Goal: Task Accomplishment & Management: Complete application form

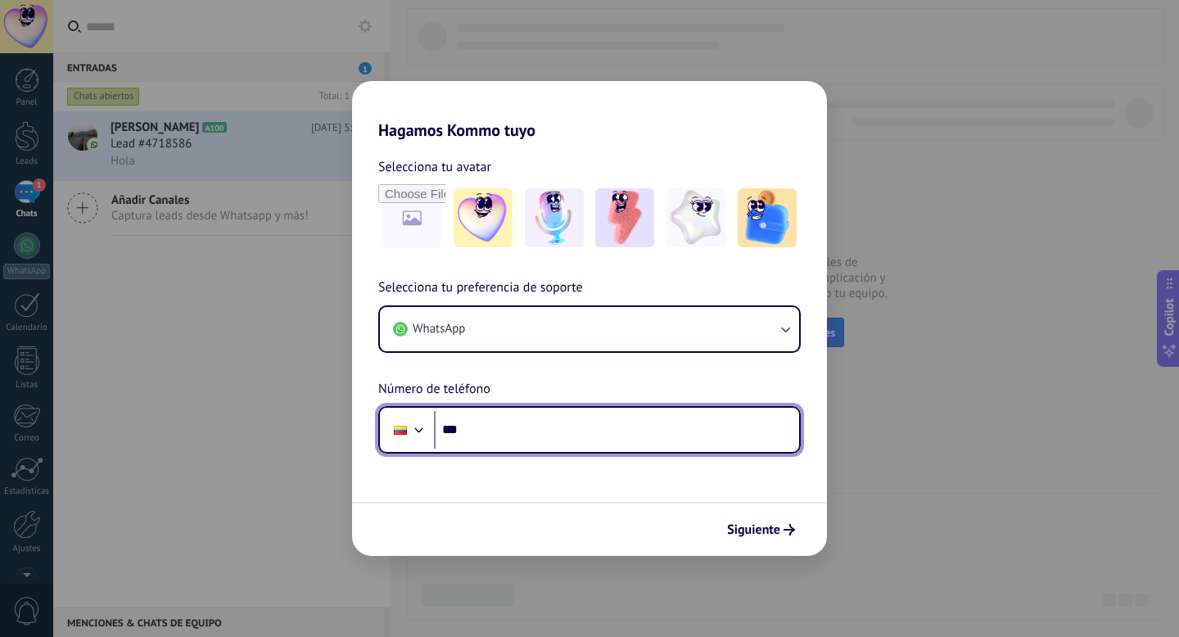
click at [649, 432] on input "***" at bounding box center [616, 430] width 365 height 38
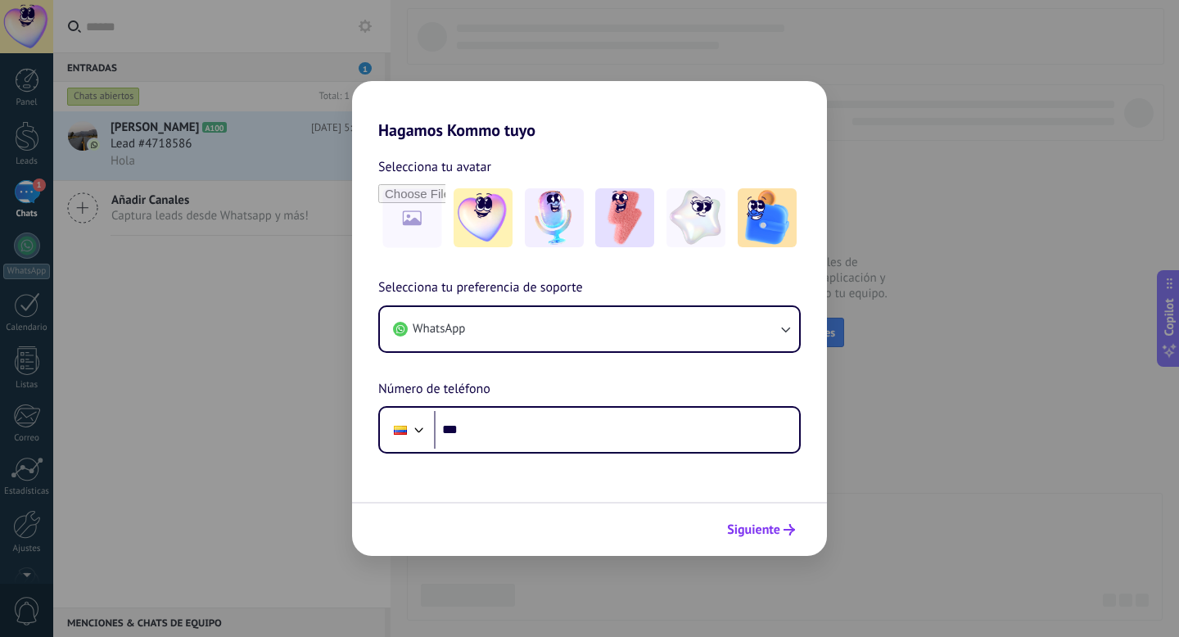
click at [772, 531] on span "Siguiente" at bounding box center [753, 529] width 53 height 11
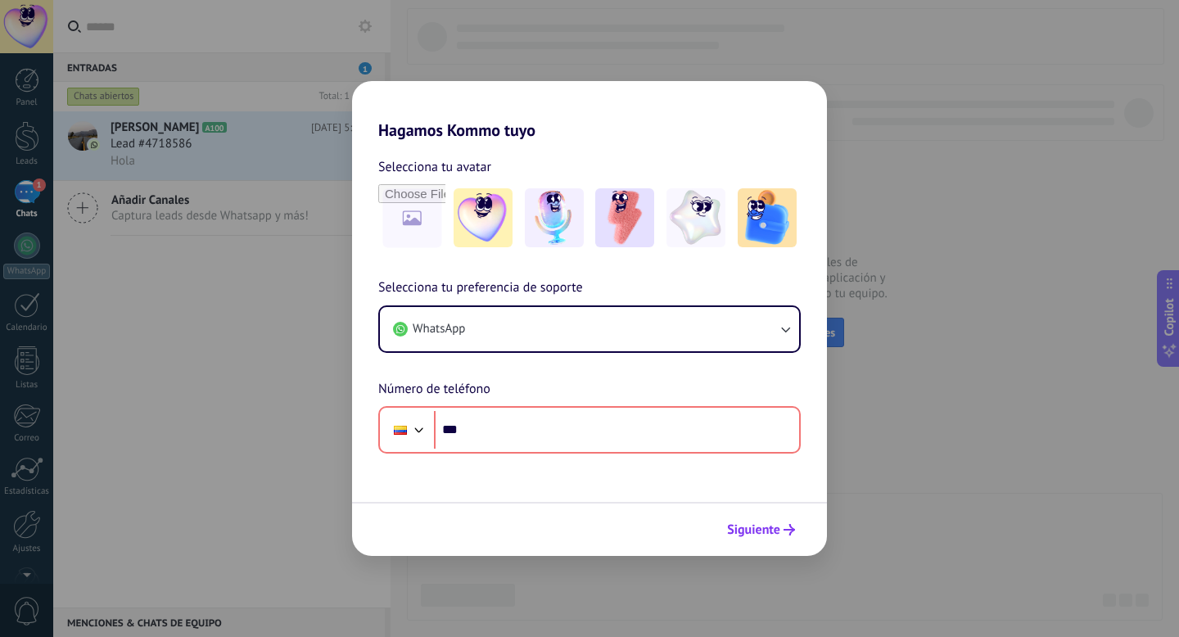
click at [772, 531] on span "Siguiente" at bounding box center [753, 529] width 53 height 11
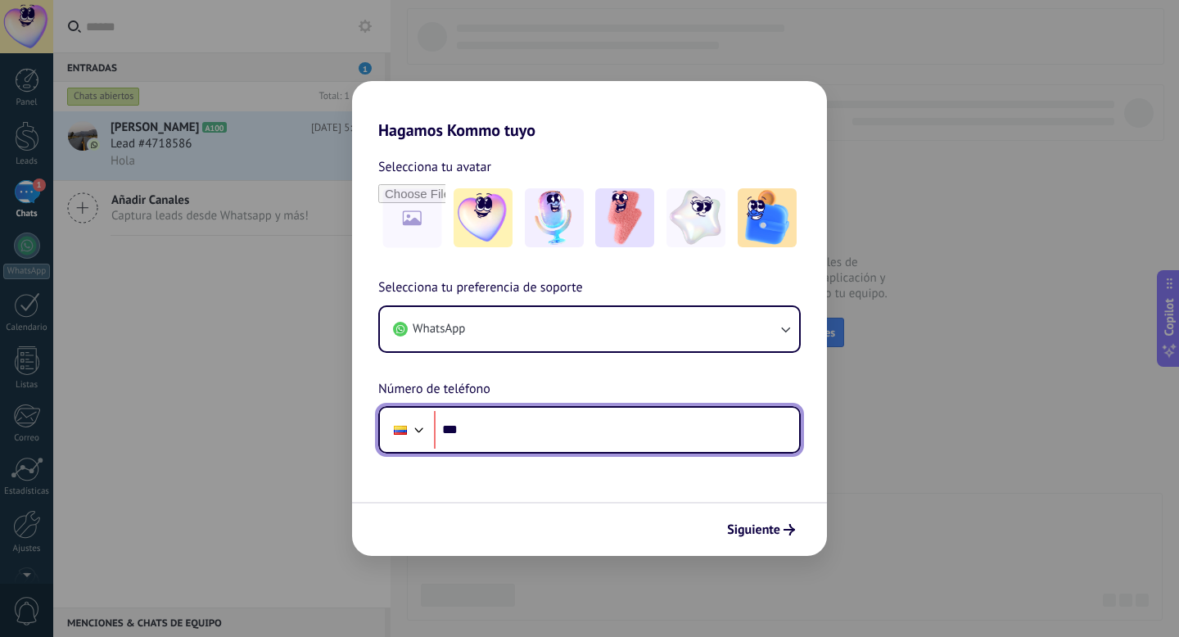
click at [578, 424] on input "***" at bounding box center [616, 430] width 365 height 38
type input "**********"
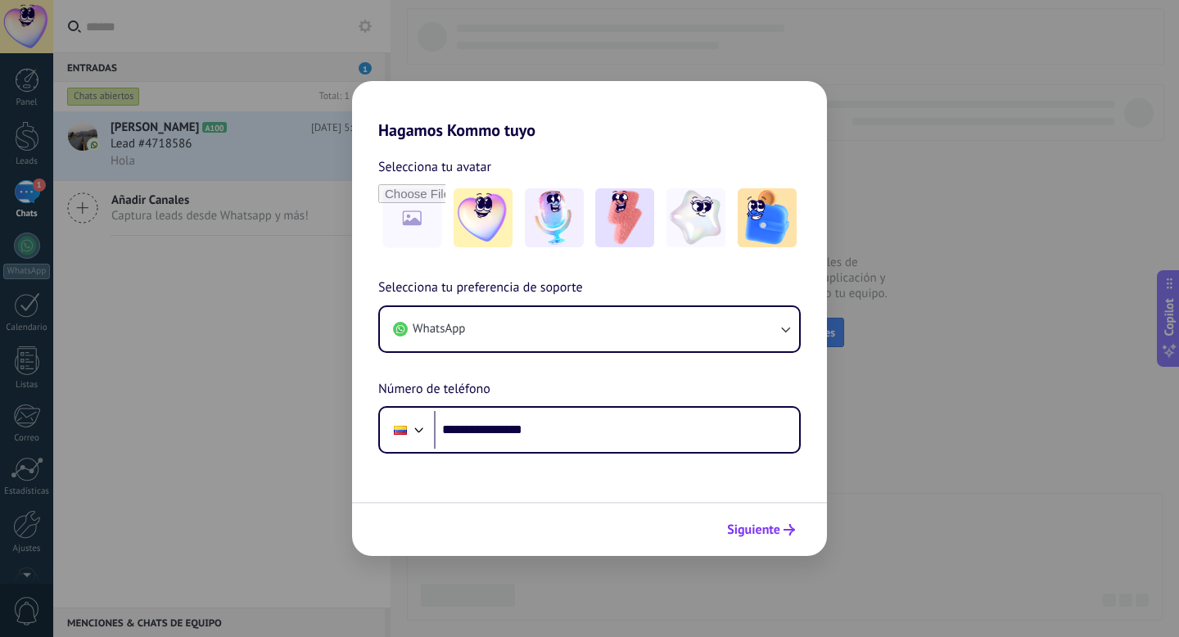
click at [777, 526] on span "Siguiente" at bounding box center [753, 529] width 53 height 11
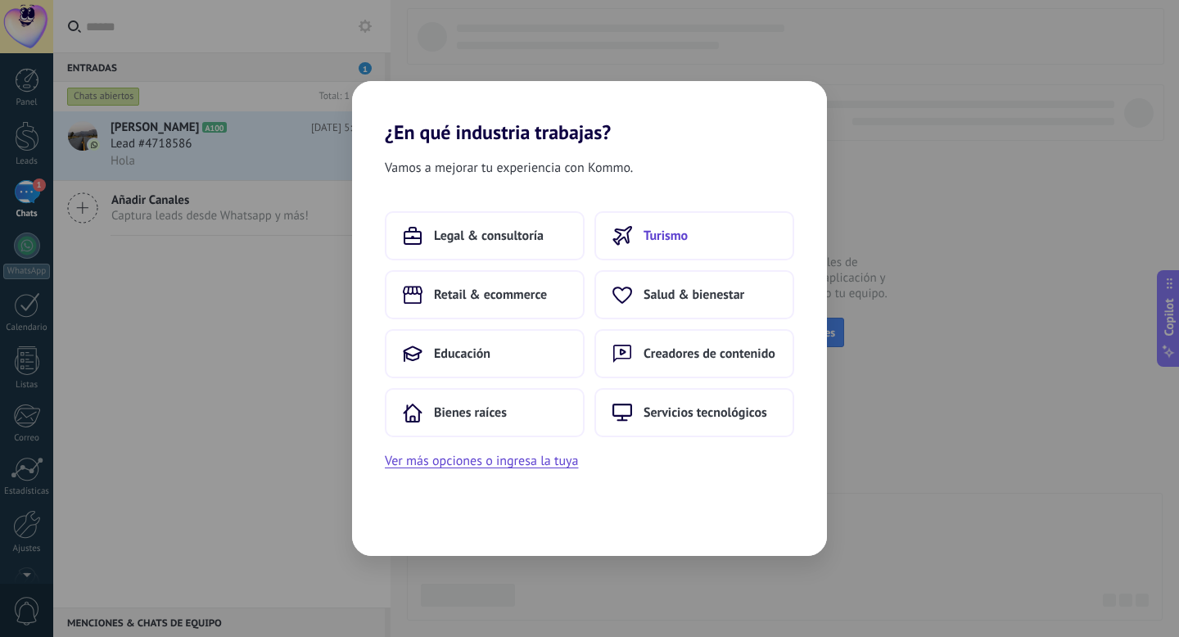
click at [651, 245] on button "Turismo" at bounding box center [694, 235] width 200 height 49
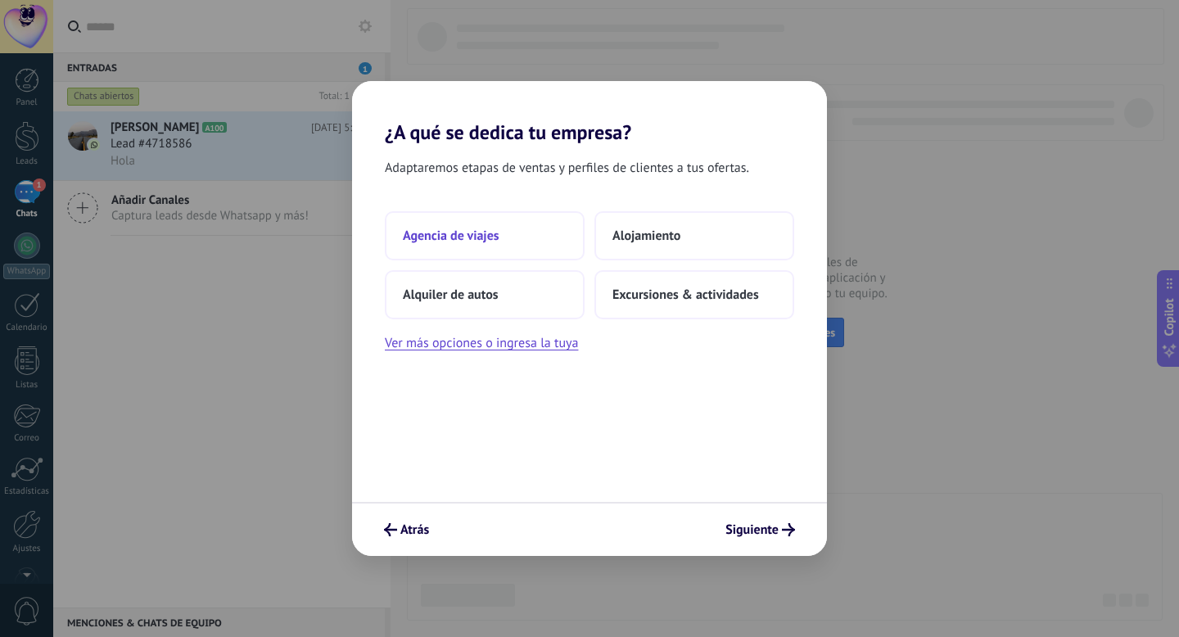
click at [525, 235] on button "Agencia de viajes" at bounding box center [485, 235] width 200 height 49
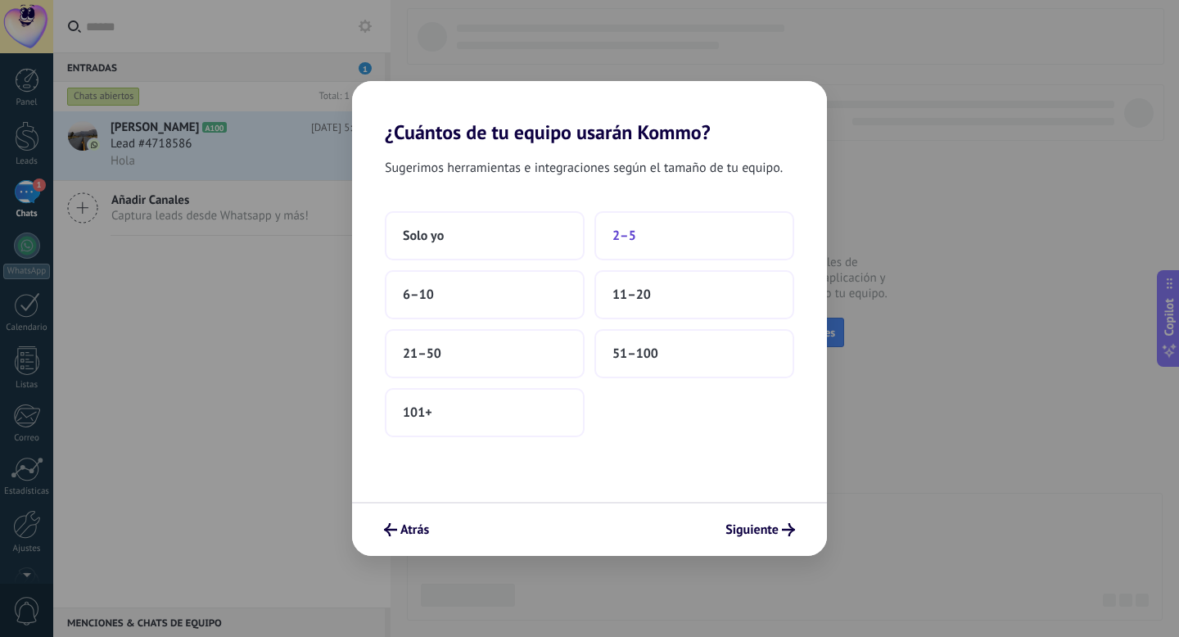
click at [641, 243] on button "2–5" at bounding box center [694, 235] width 200 height 49
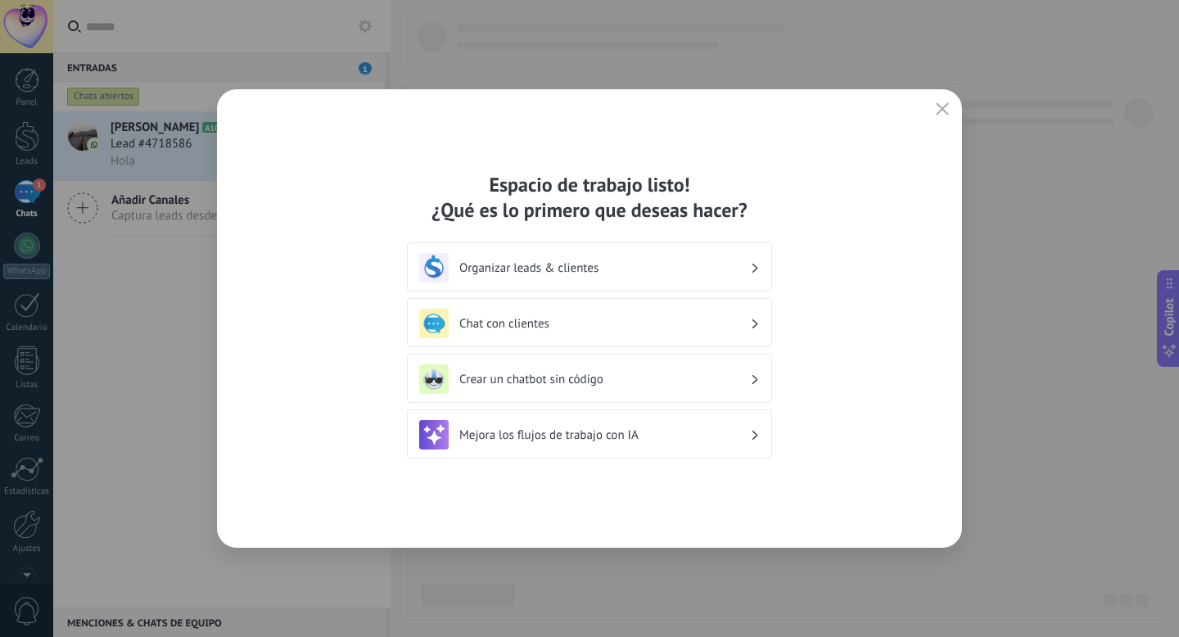
click at [681, 430] on h3 "Mejora los flujos de trabajo con IA" at bounding box center [604, 435] width 291 height 16
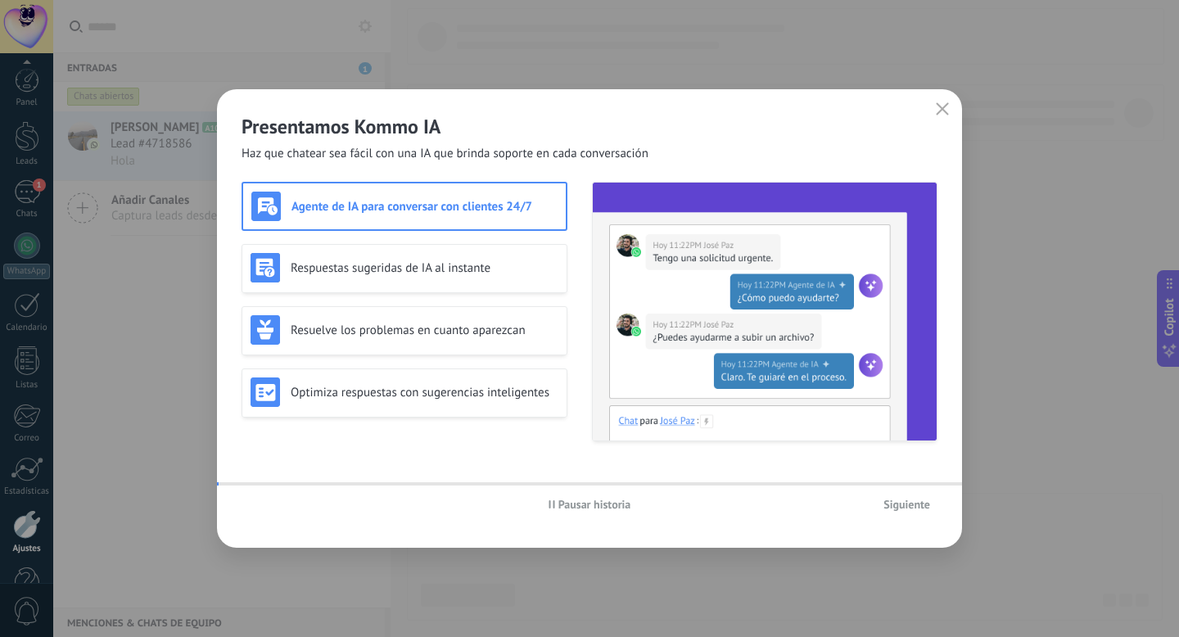
scroll to position [44, 0]
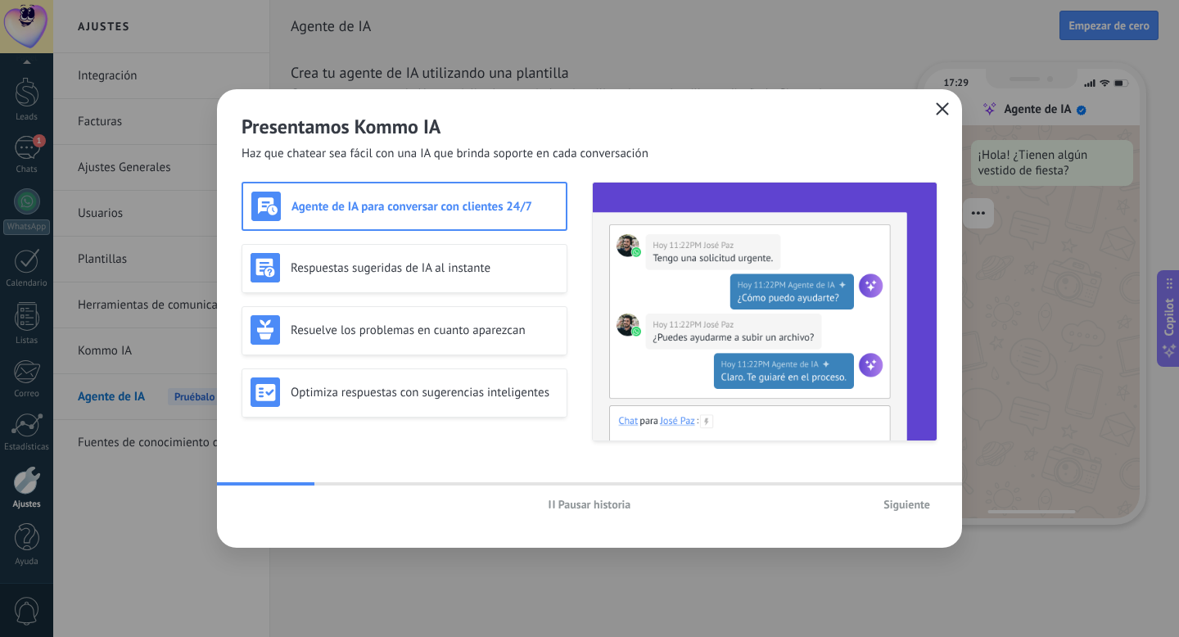
click at [941, 103] on icon "button" at bounding box center [941, 108] width 13 height 13
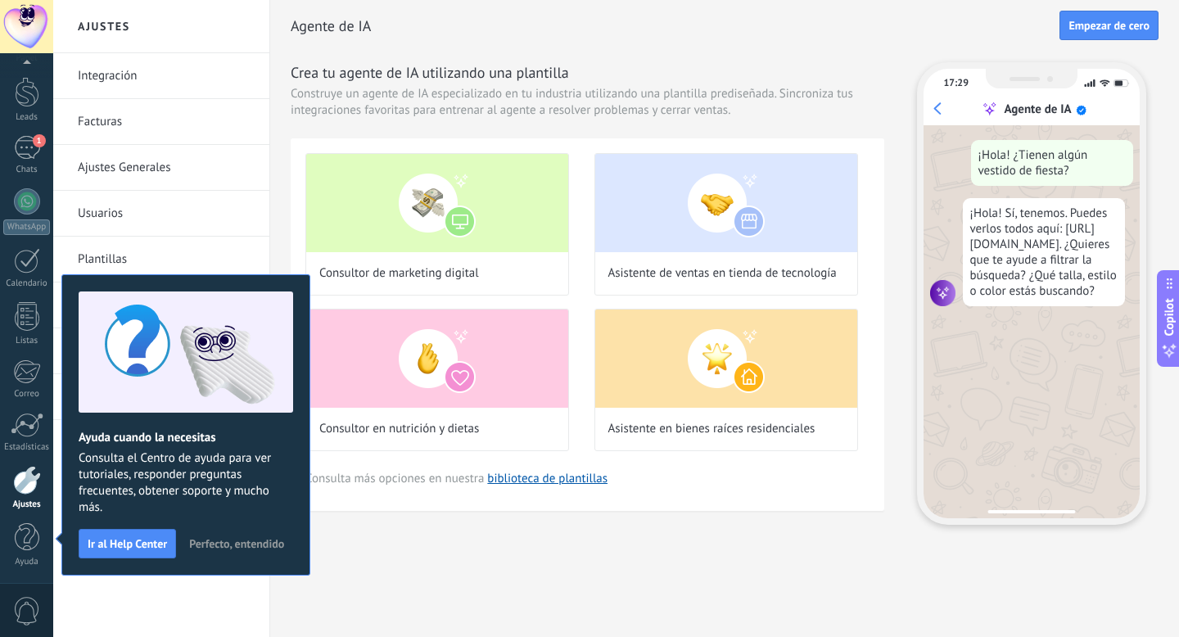
click at [258, 540] on span "Perfecto, entendido" at bounding box center [236, 543] width 95 height 11
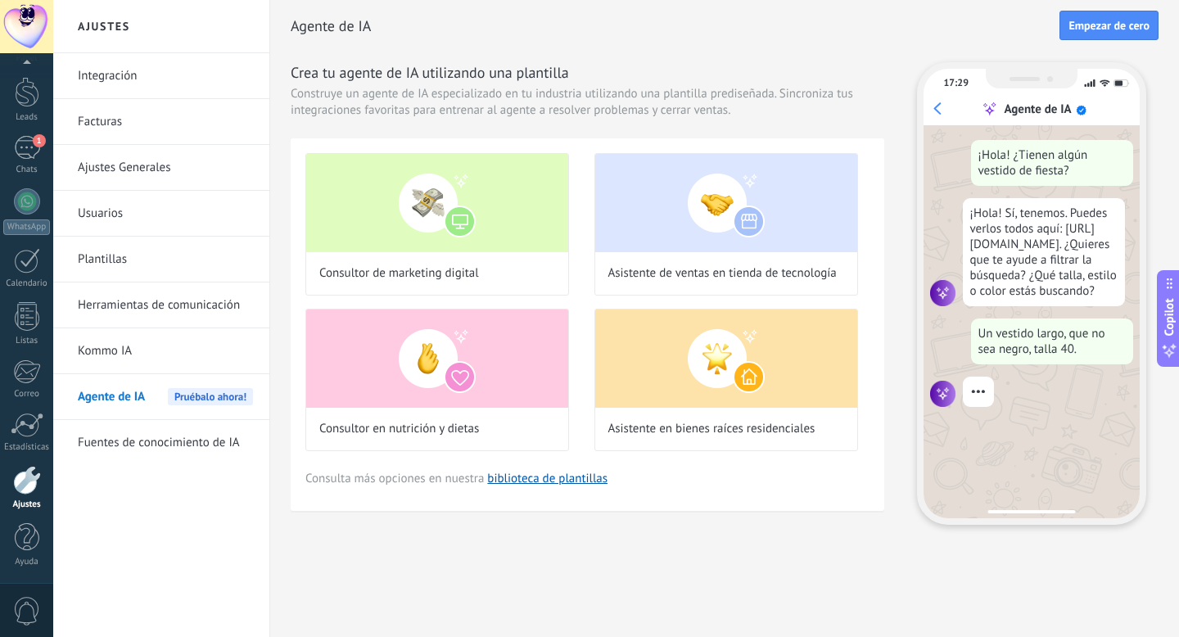
click at [132, 394] on span "Agente de IA" at bounding box center [111, 397] width 67 height 46
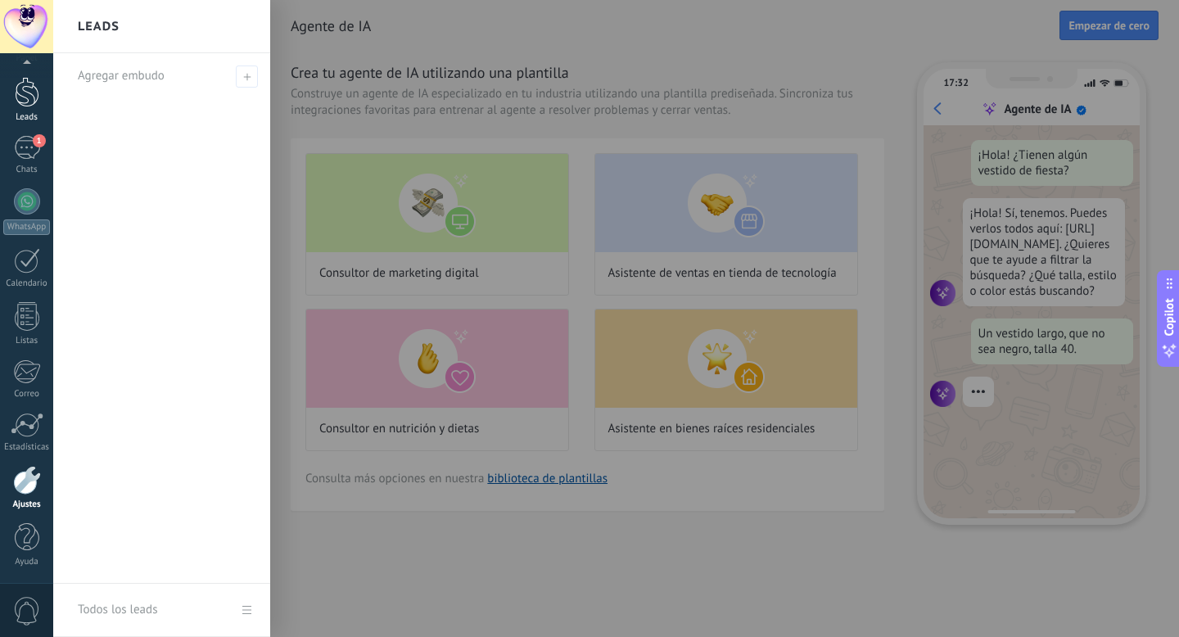
click at [29, 83] on div at bounding box center [27, 92] width 25 height 30
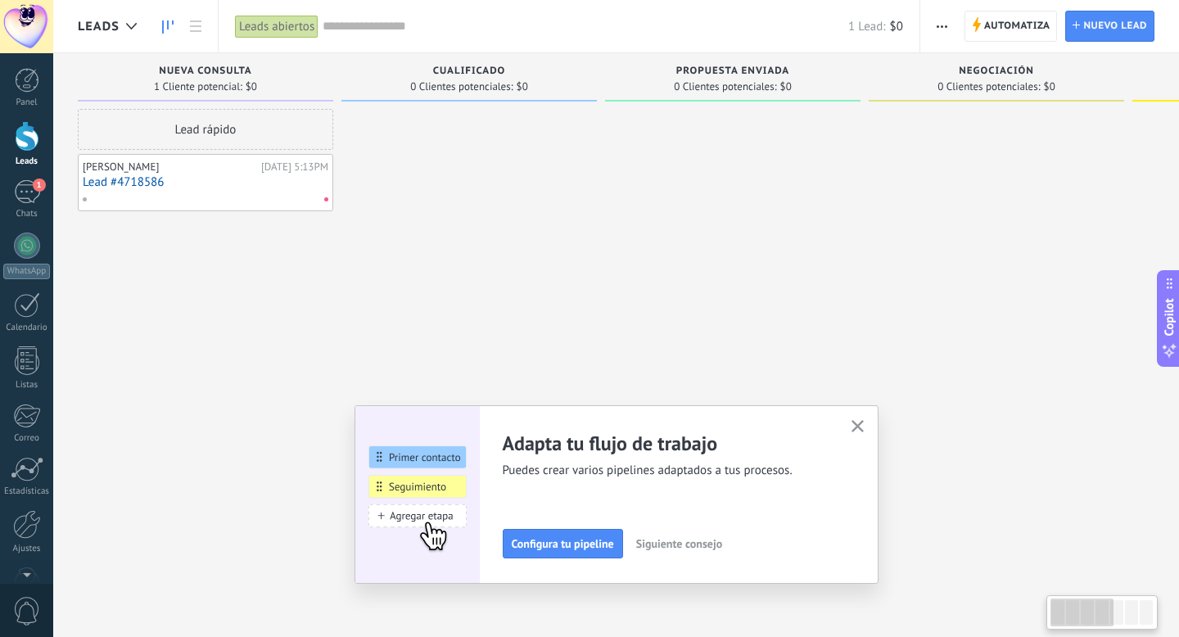
scroll to position [0, 29]
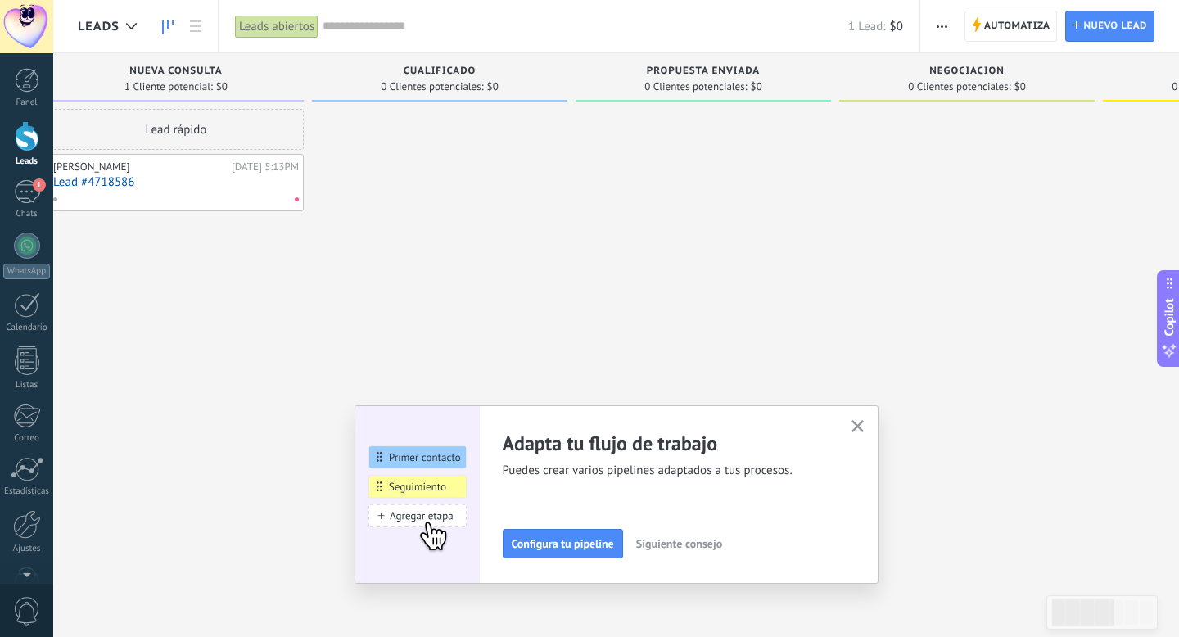
click at [636, 545] on span "Siguiente consejo" at bounding box center [679, 543] width 86 height 11
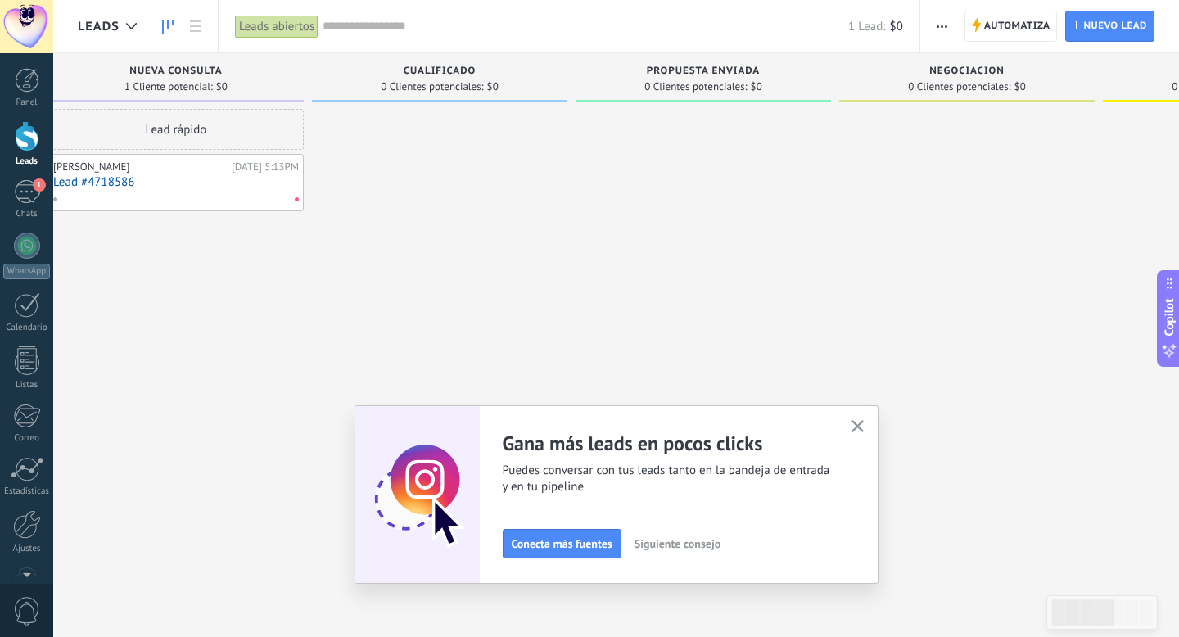
click at [673, 541] on span "Siguiente consejo" at bounding box center [677, 543] width 86 height 11
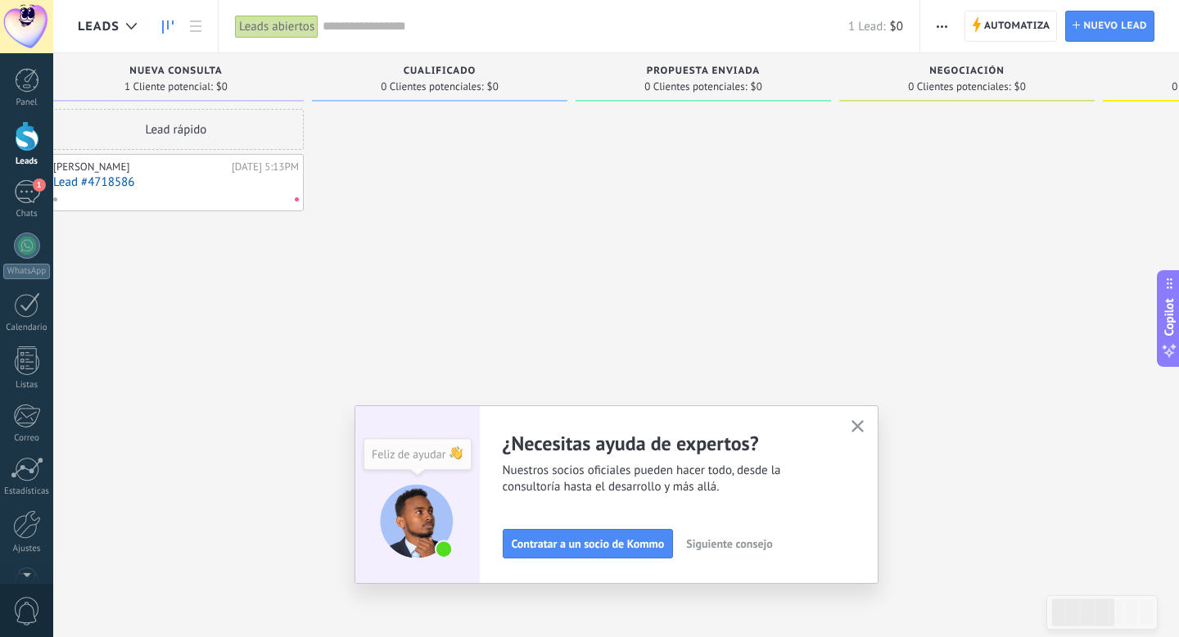
click at [859, 421] on icon "button" at bounding box center [857, 426] width 12 height 12
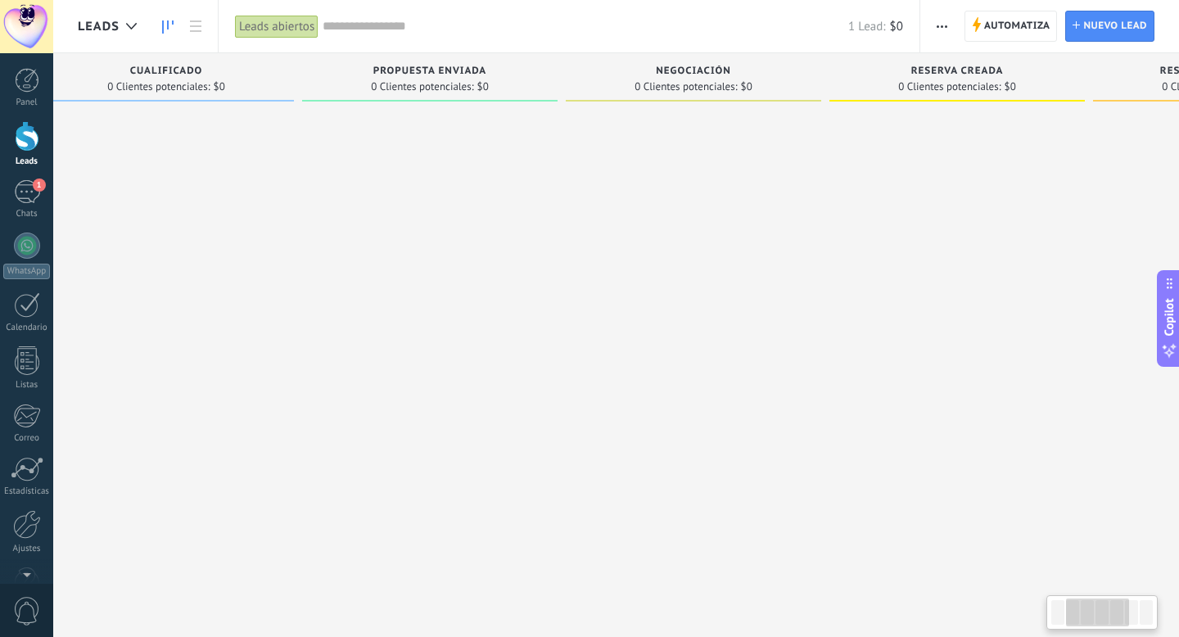
scroll to position [0, 74]
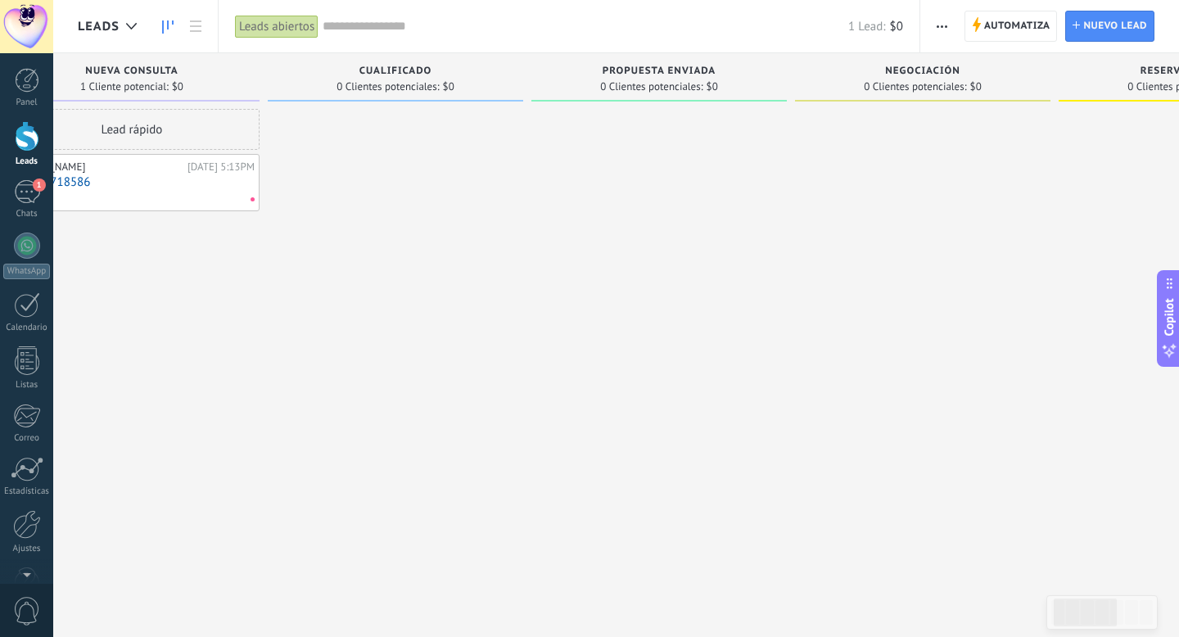
click at [394, 73] on span "Cualificado" at bounding box center [395, 70] width 73 height 11
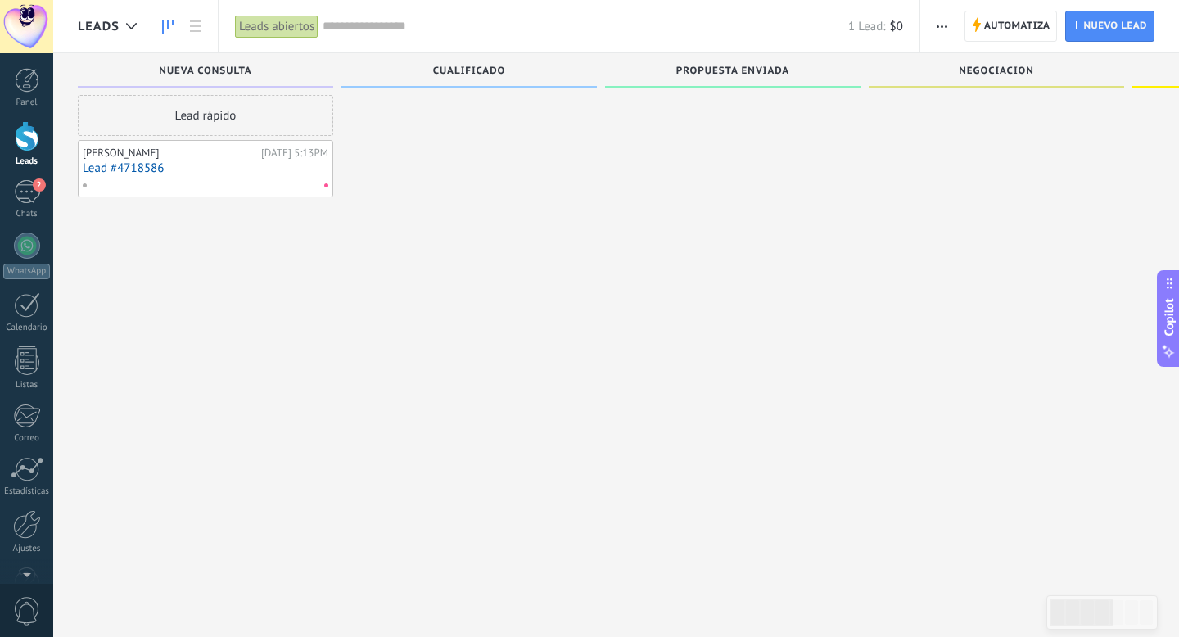
scroll to position [0, 0]
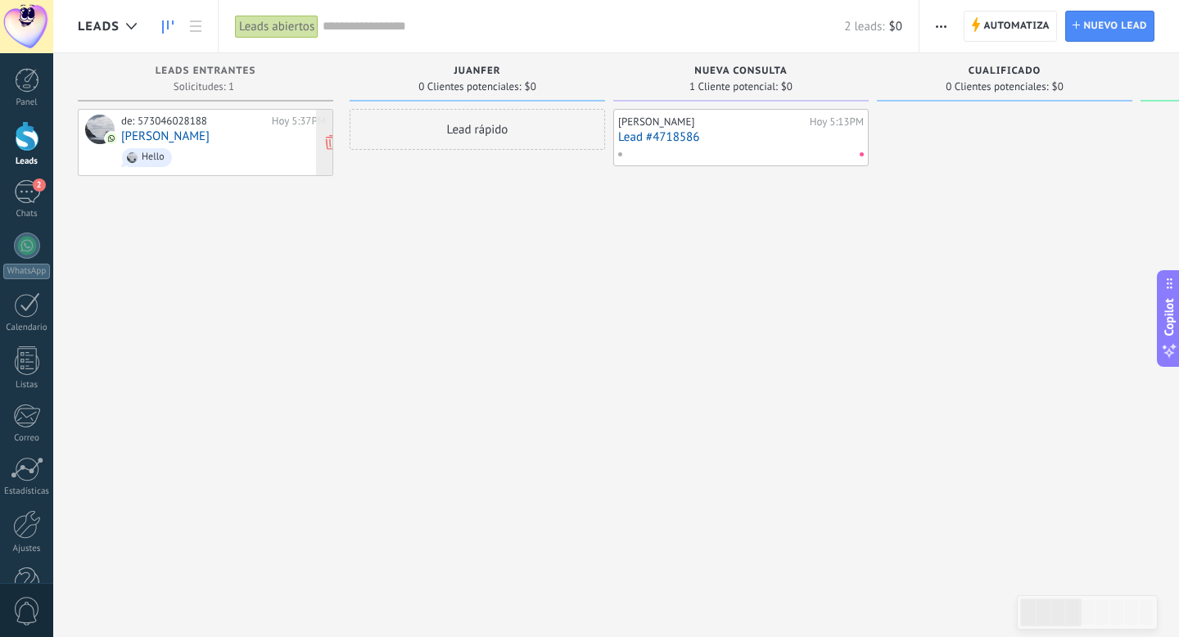
click at [224, 137] on div "de: 573046028188 Hoy 5:37PM [PERSON_NAME] Hello" at bounding box center [223, 143] width 205 height 56
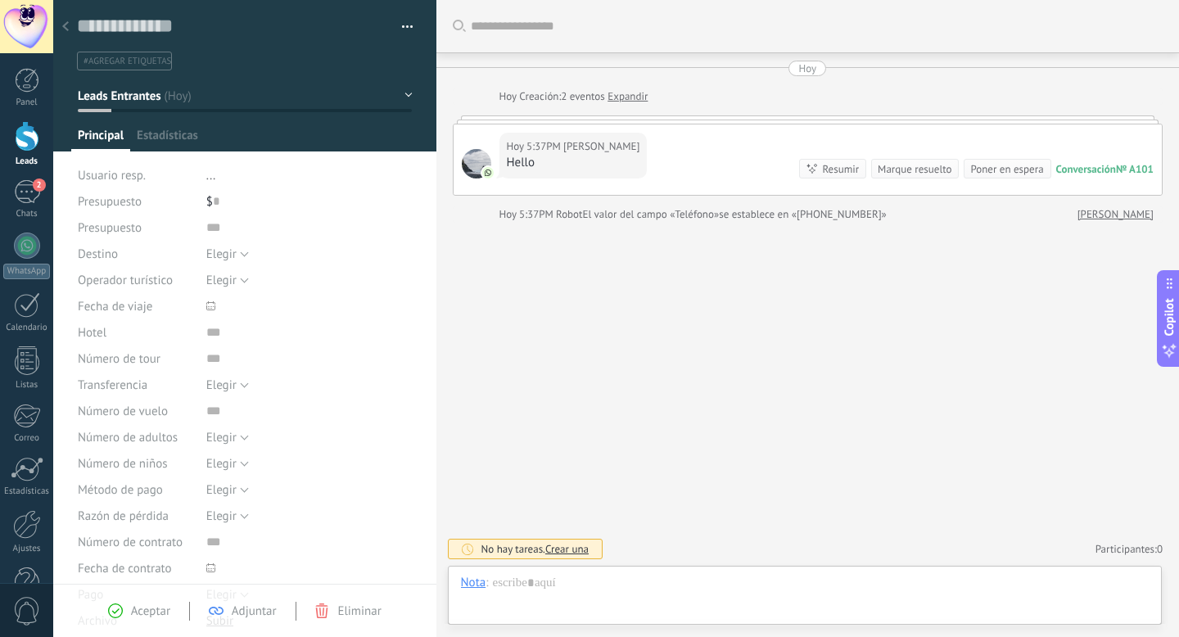
scroll to position [25, 0]
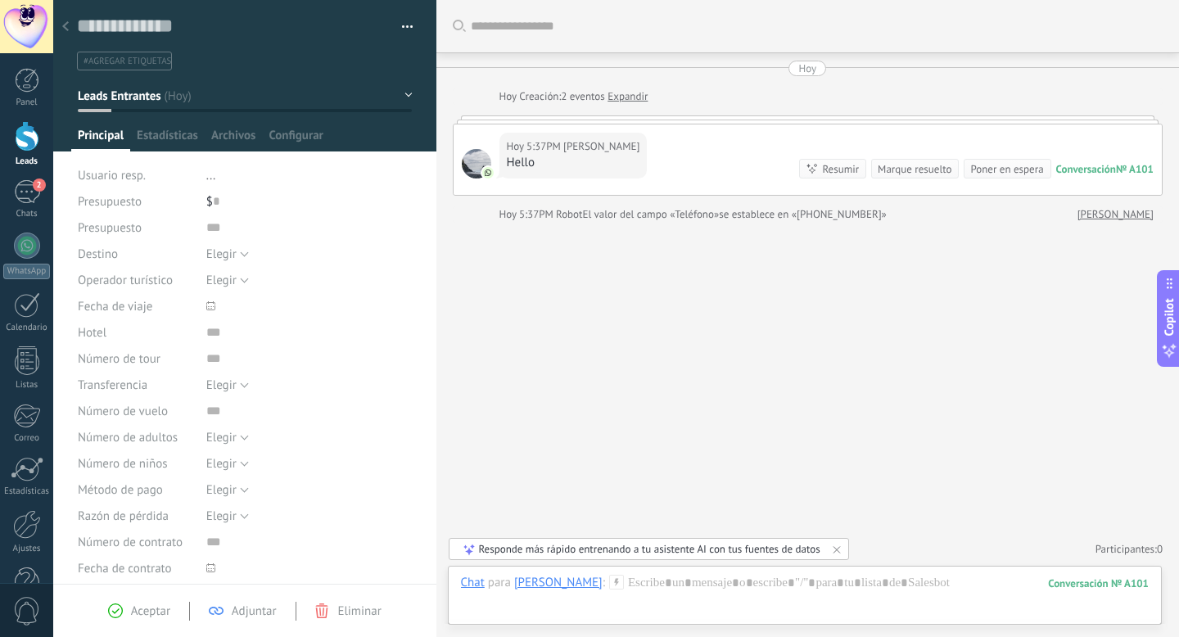
click at [256, 617] on span "Adjuntar" at bounding box center [254, 611] width 45 height 16
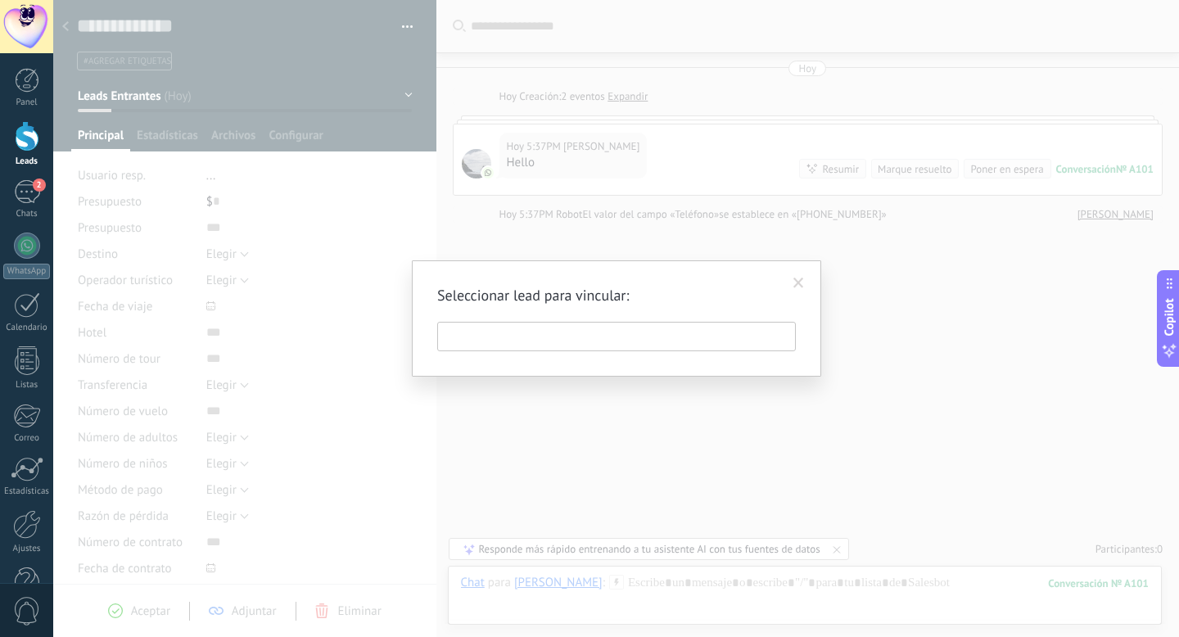
click at [614, 345] on input "text" at bounding box center [616, 336] width 358 height 29
type input "*"
click at [797, 290] on span at bounding box center [798, 283] width 27 height 28
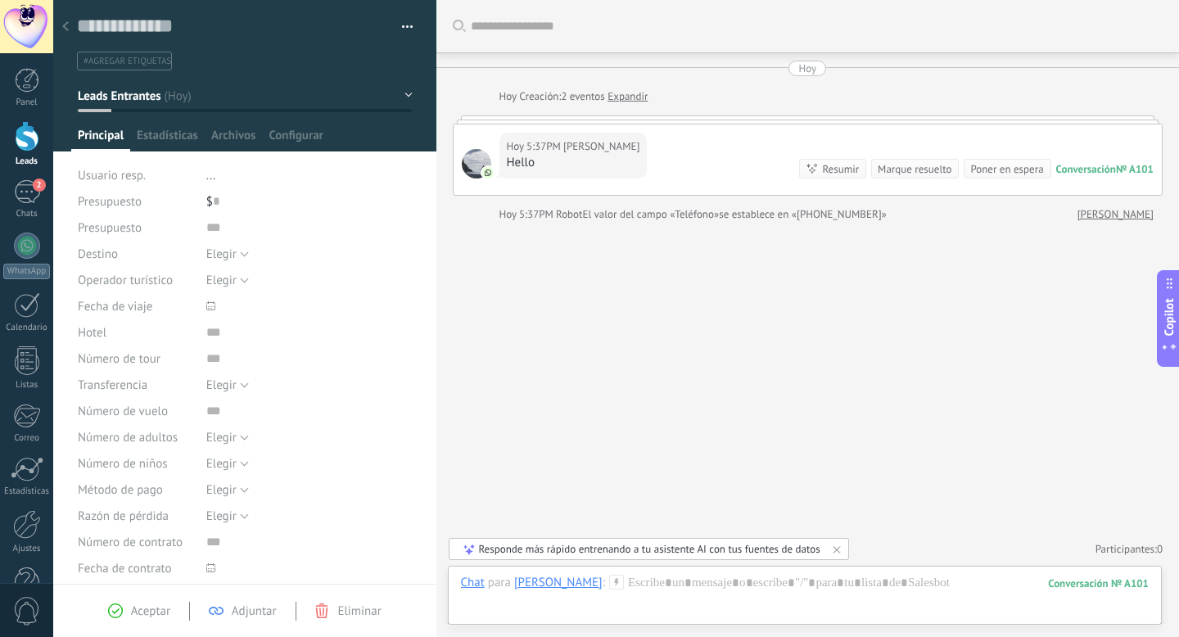
click at [124, 606] on div "Aceptar" at bounding box center [139, 610] width 62 height 15
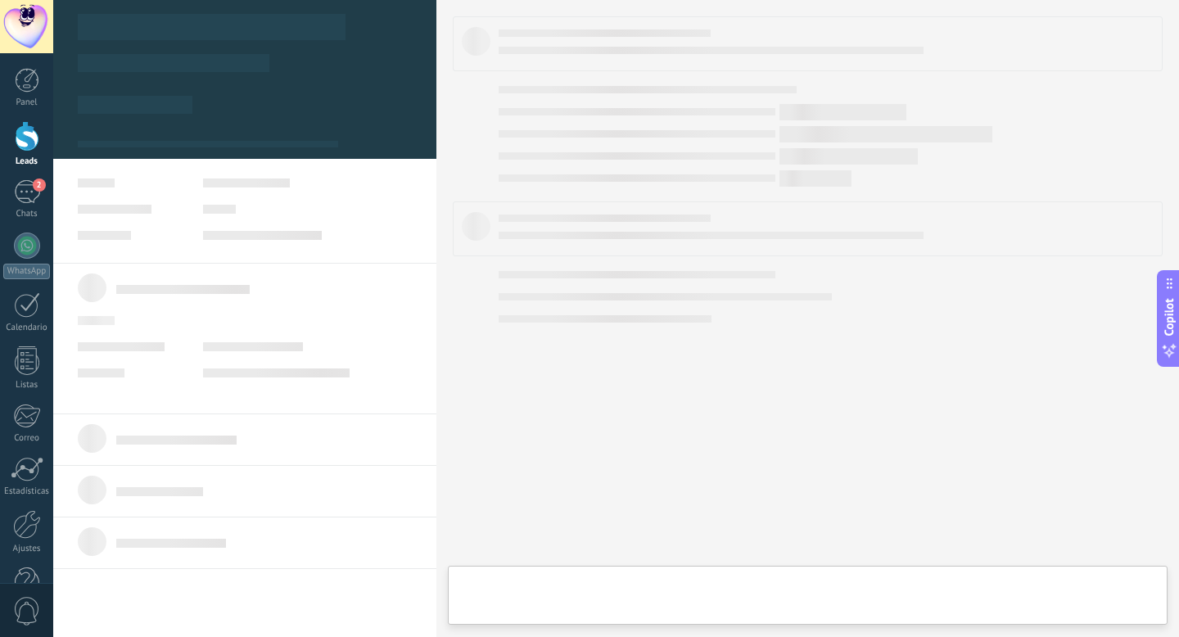
type textarea "**********"
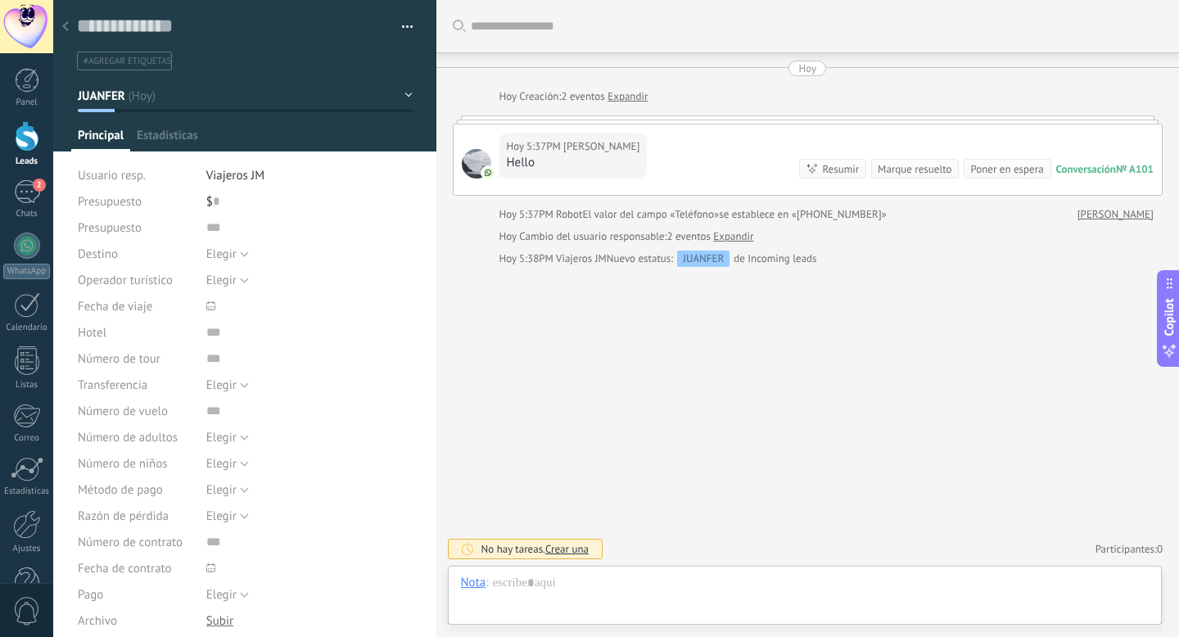
scroll to position [25, 0]
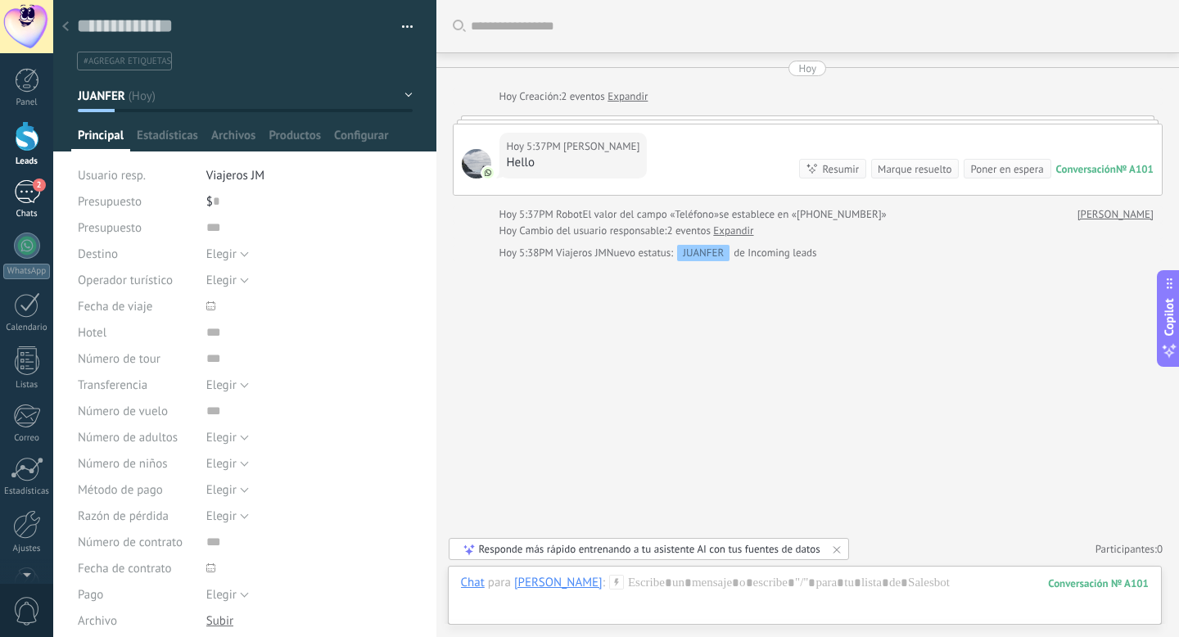
click at [29, 205] on link "2 Chats" at bounding box center [26, 199] width 53 height 39
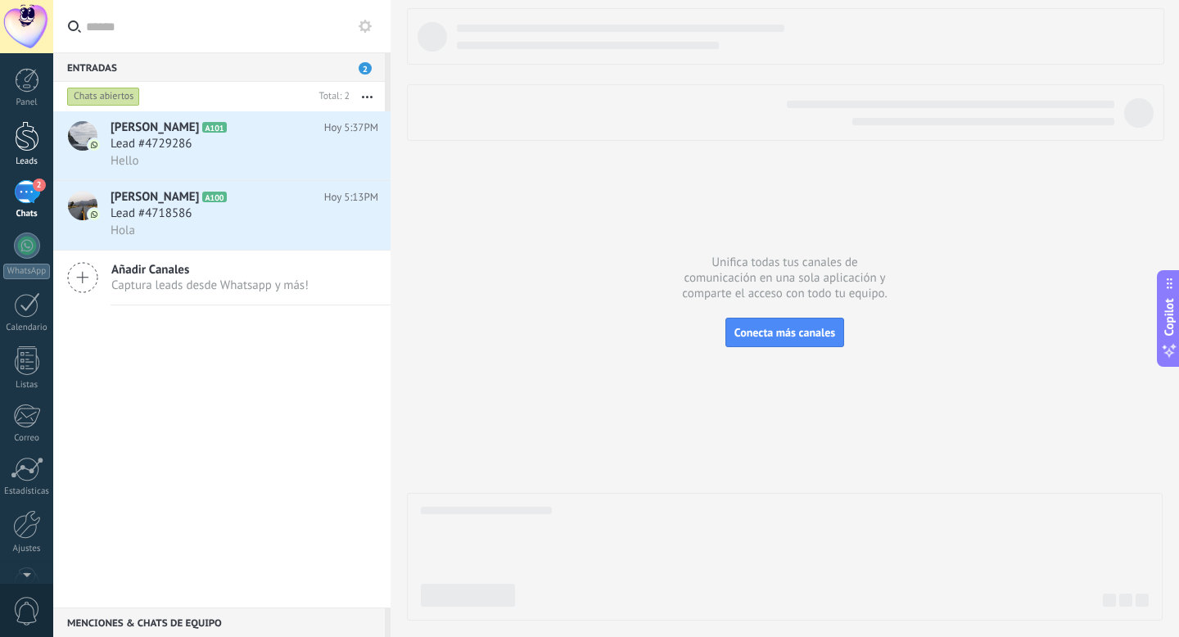
click at [35, 142] on div at bounding box center [27, 136] width 25 height 30
click at [40, 151] on link "Leads" at bounding box center [26, 144] width 53 height 46
